Goal: Find specific page/section: Locate a particular part of the current website

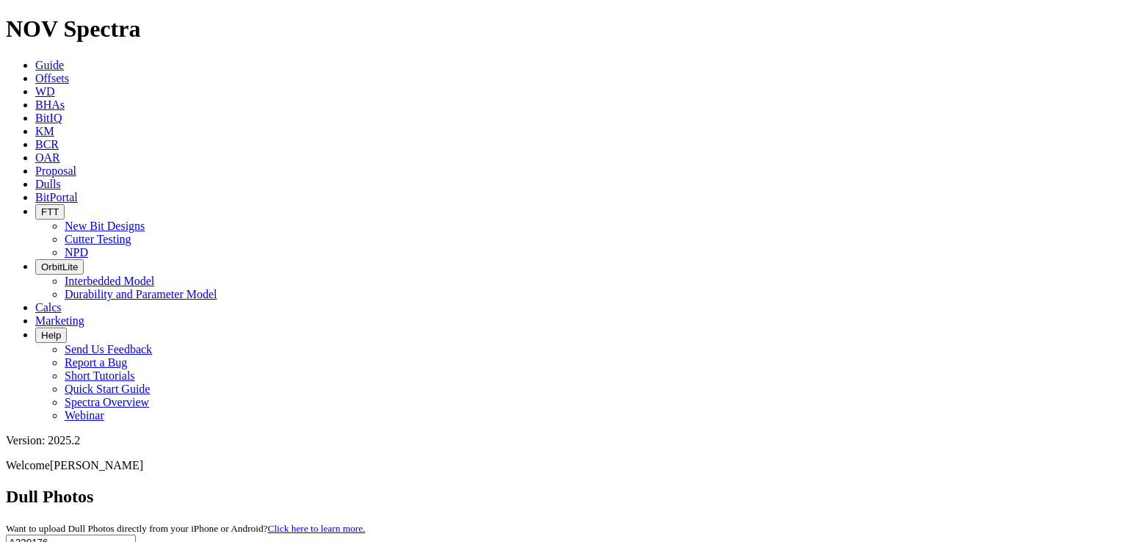
click at [136, 534] on input "A320176" at bounding box center [71, 541] width 130 height 15
paste input "1249"
click at [139, 541] on button "submit" at bounding box center [145, 545] width 12 height 4
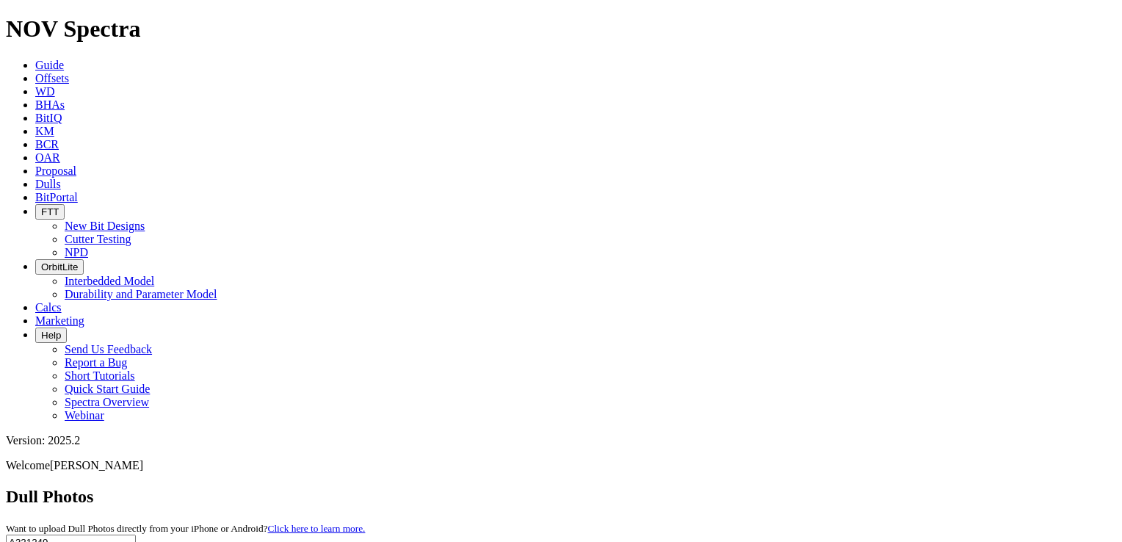
click at [136, 534] on input "A321249" at bounding box center [71, 541] width 130 height 15
paste input "0996"
type input "A320996"
click at [151, 541] on button "submit" at bounding box center [145, 545] width 12 height 4
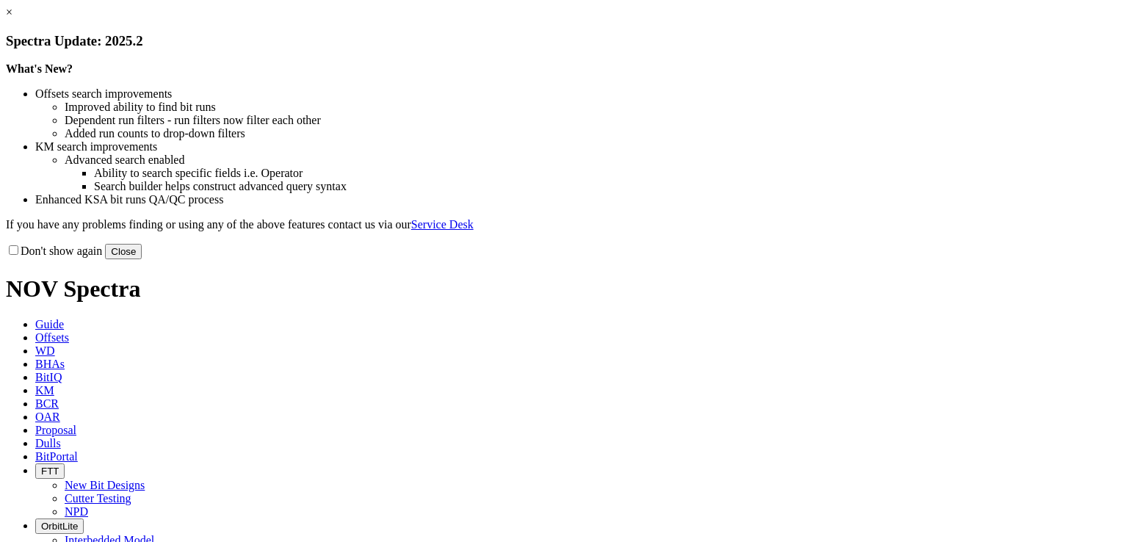
click at [12, 18] on link "×" at bounding box center [9, 12] width 7 height 12
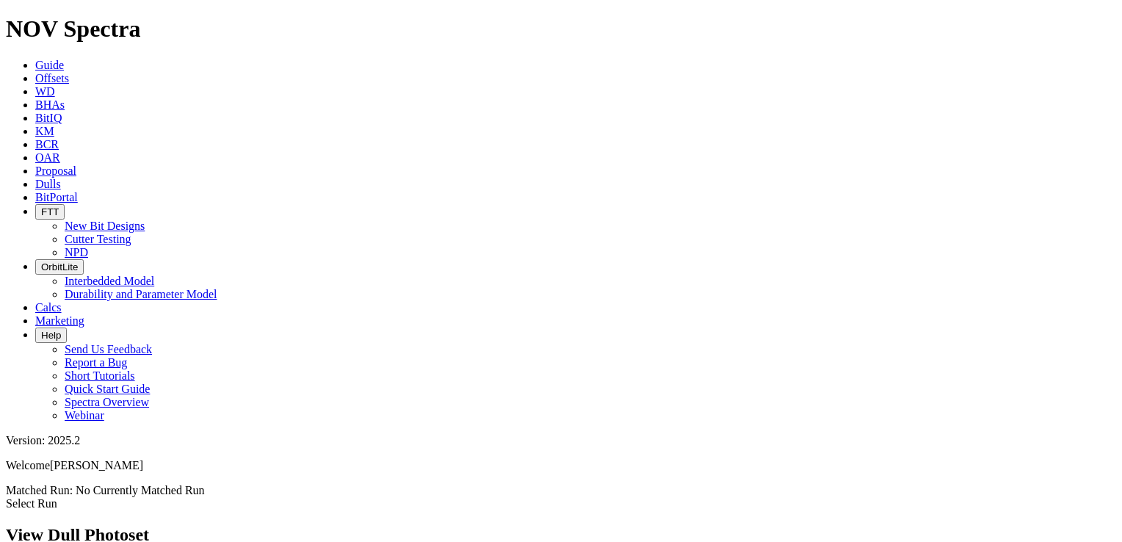
copy span "A321249"
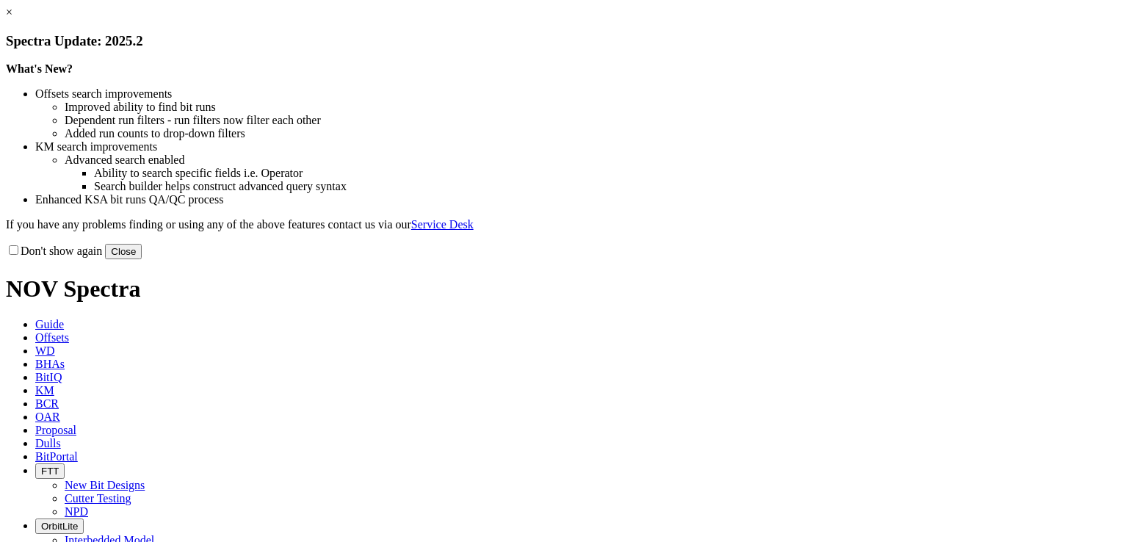
click at [142, 259] on button "Close" at bounding box center [123, 251] width 37 height 15
